Goal: Information Seeking & Learning: Learn about a topic

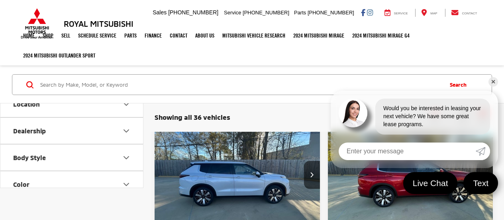
scroll to position [160, 0]
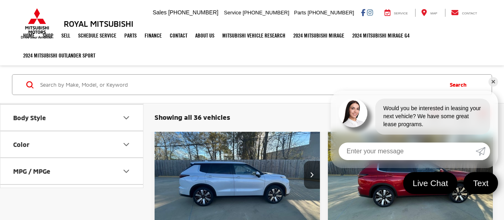
click at [63, 119] on button "Body Style" at bounding box center [72, 117] width 144 height 26
click at [60, 138] on label "4D Sport Utility (36)" at bounding box center [41, 136] width 62 height 13
checkbox input "true"
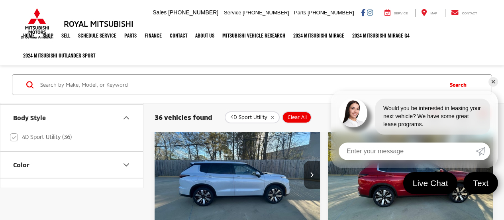
scroll to position [80, 0]
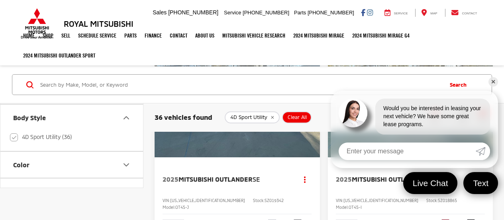
click at [494, 82] on link "✕" at bounding box center [494, 82] width 10 height 10
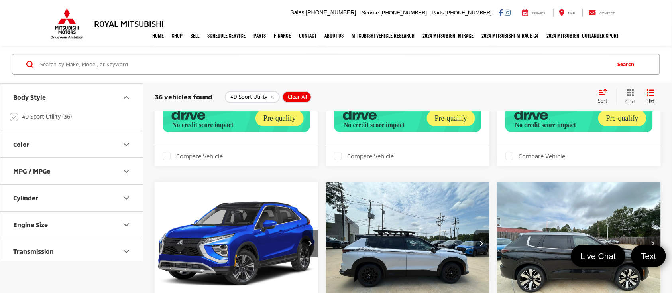
scroll to position [904, 0]
